Goal: Transaction & Acquisition: Purchase product/service

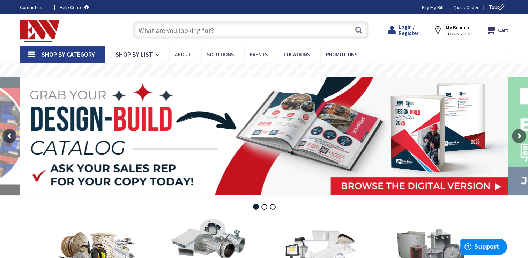
click at [408, 27] on span "Login / Register" at bounding box center [408, 29] width 20 height 13
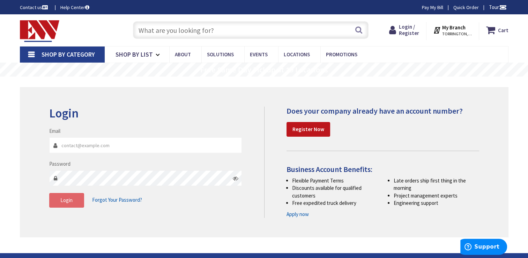
type input "[EMAIL_ADDRESS][DOMAIN_NAME]"
click at [77, 193] on button "Login" at bounding box center [66, 200] width 35 height 15
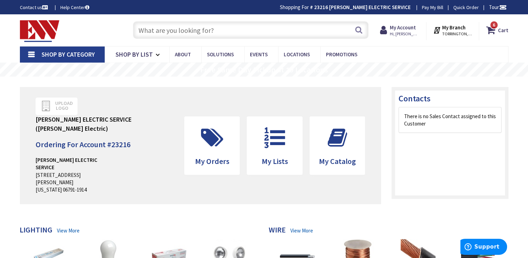
click at [229, 30] on input "text" at bounding box center [251, 29] width 236 height 17
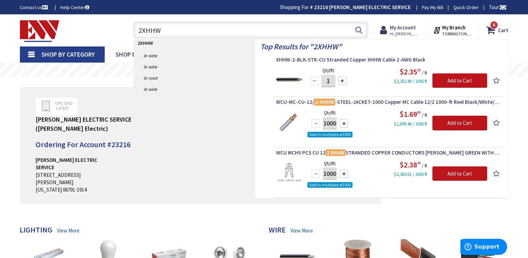
click at [142, 31] on input "2XHHW" at bounding box center [251, 29] width 236 height 17
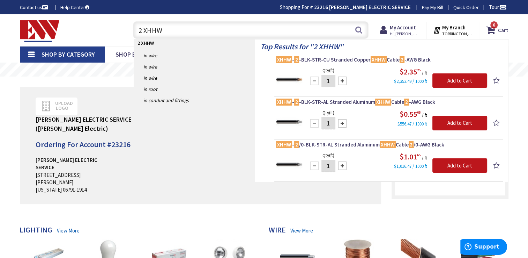
click at [172, 36] on input "2 XHHW" at bounding box center [251, 29] width 236 height 17
type input "2"
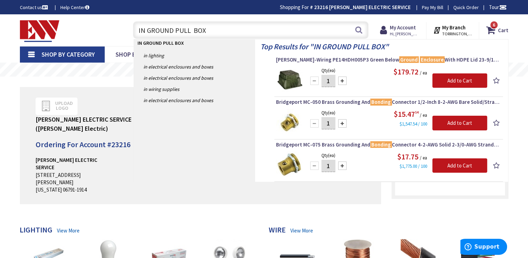
type input "IN GROUND PULL BOX"
click at [287, 74] on img at bounding box center [289, 79] width 26 height 26
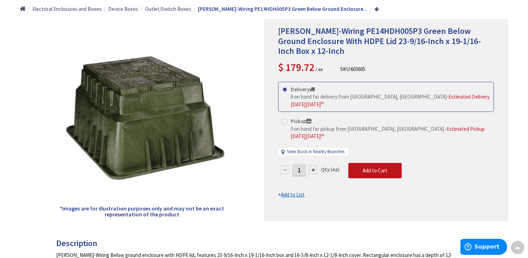
scroll to position [84, 0]
